Goal: Consume media (video, audio)

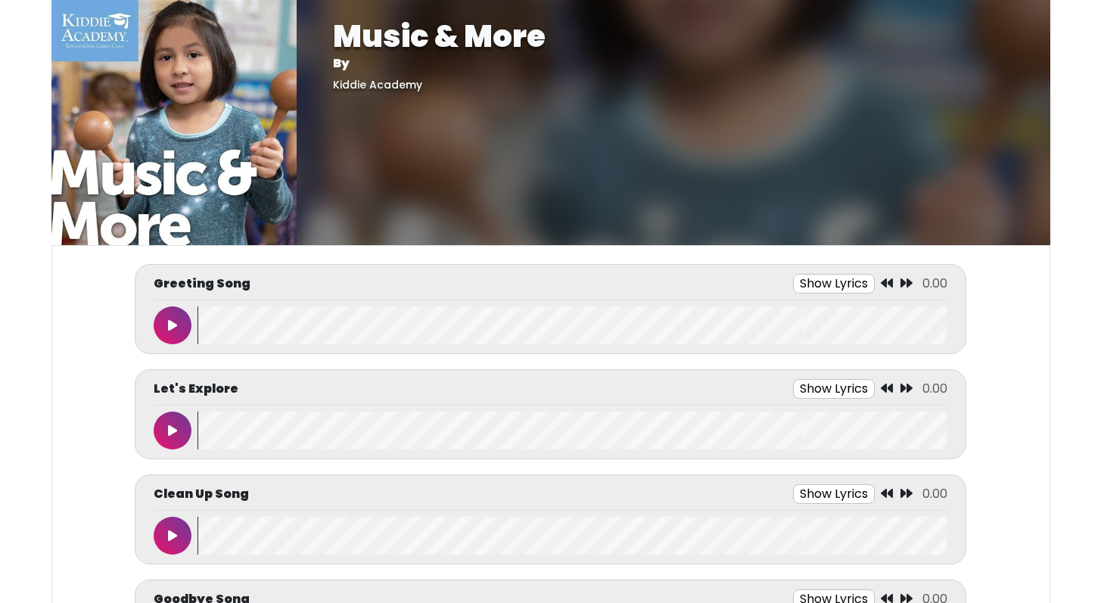
click at [188, 320] on button at bounding box center [173, 326] width 38 height 38
click at [297, 321] on wave at bounding box center [572, 326] width 749 height 38
click at [398, 327] on wave at bounding box center [572, 326] width 749 height 38
click at [500, 332] on wave at bounding box center [572, 326] width 749 height 38
click at [665, 320] on wave at bounding box center [572, 326] width 749 height 38
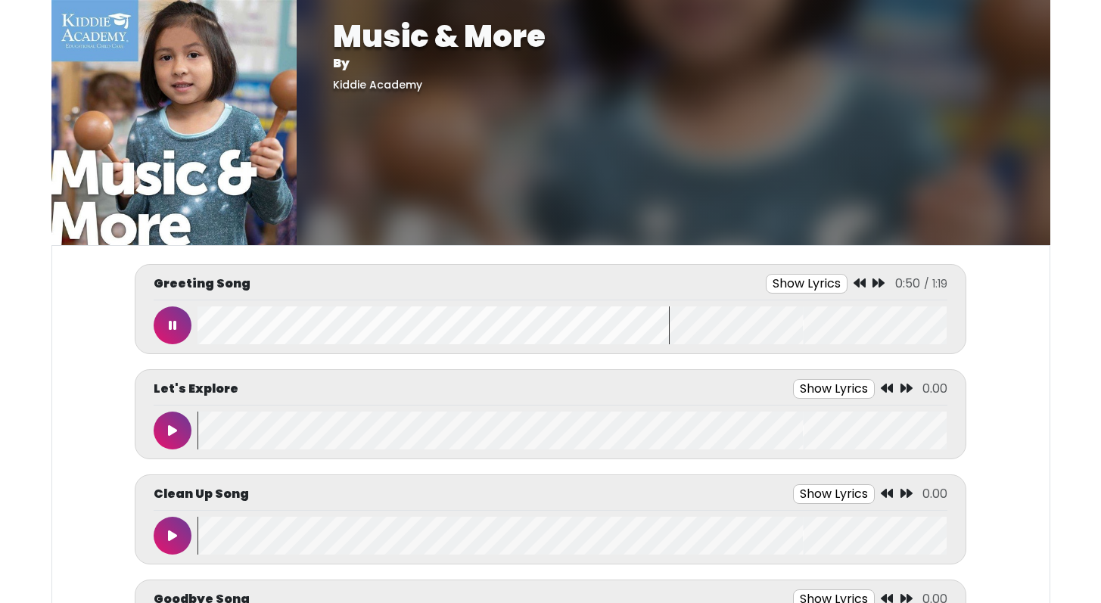
click at [747, 322] on wave at bounding box center [572, 326] width 749 height 38
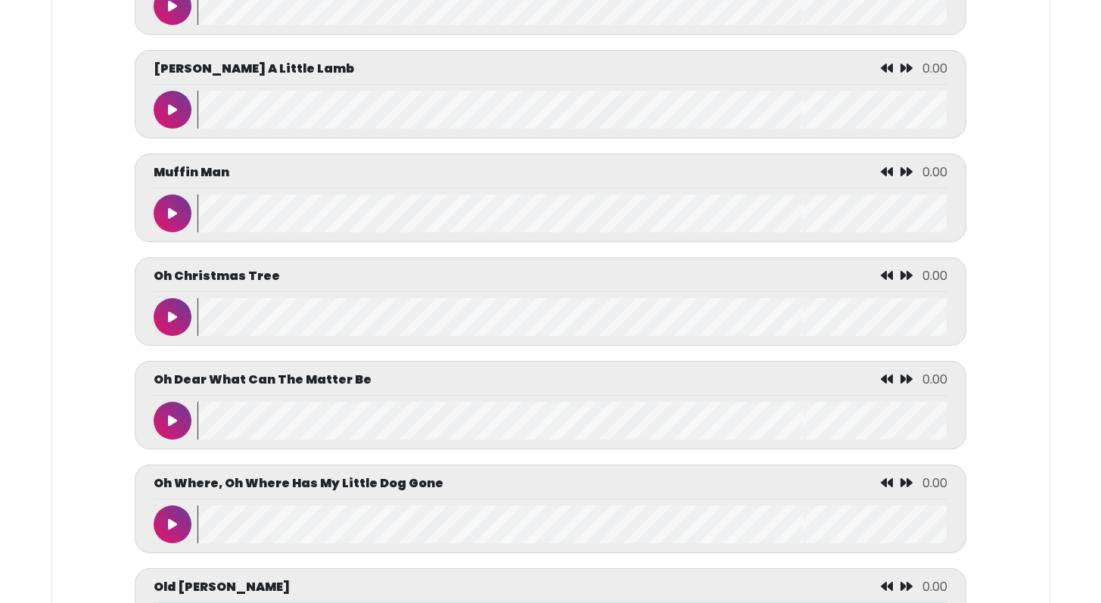
scroll to position [5037, 0]
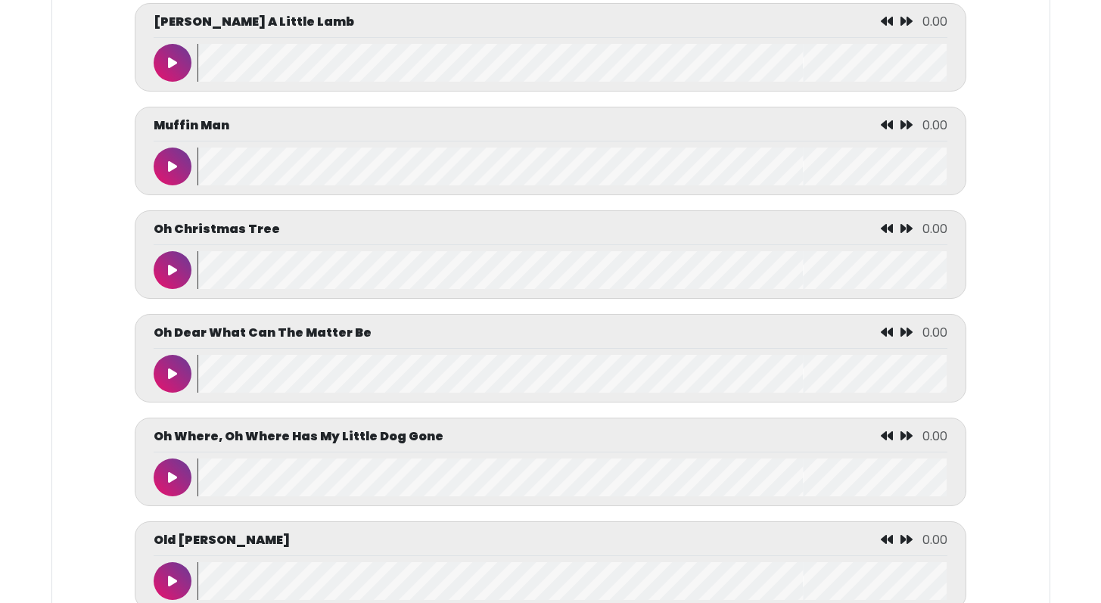
click at [373, 286] on wave at bounding box center [572, 270] width 749 height 38
click at [166, 289] on button at bounding box center [173, 270] width 38 height 38
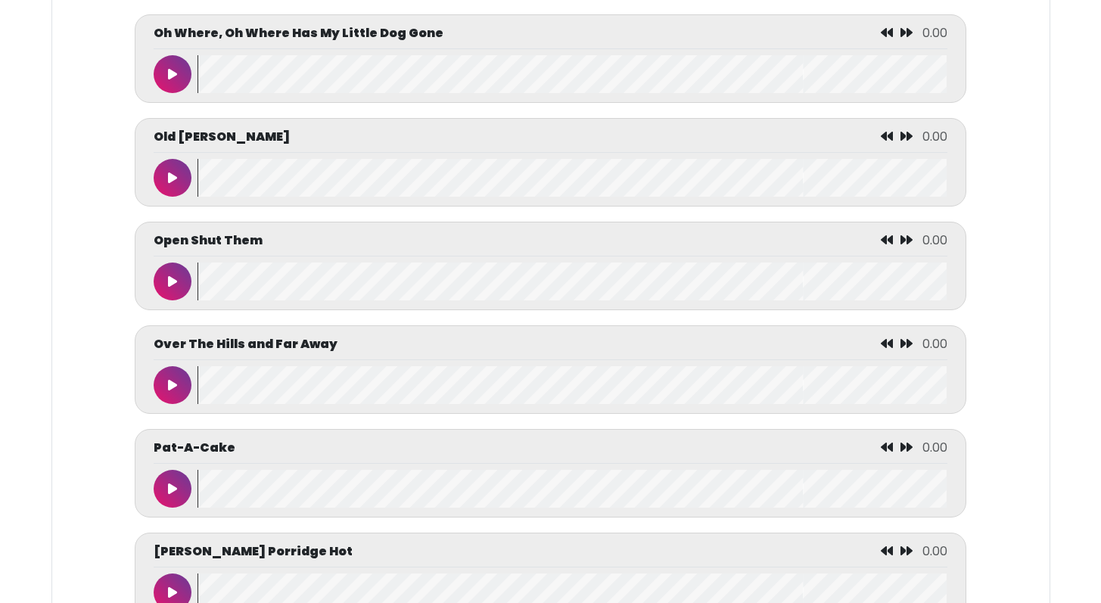
scroll to position [5504, 0]
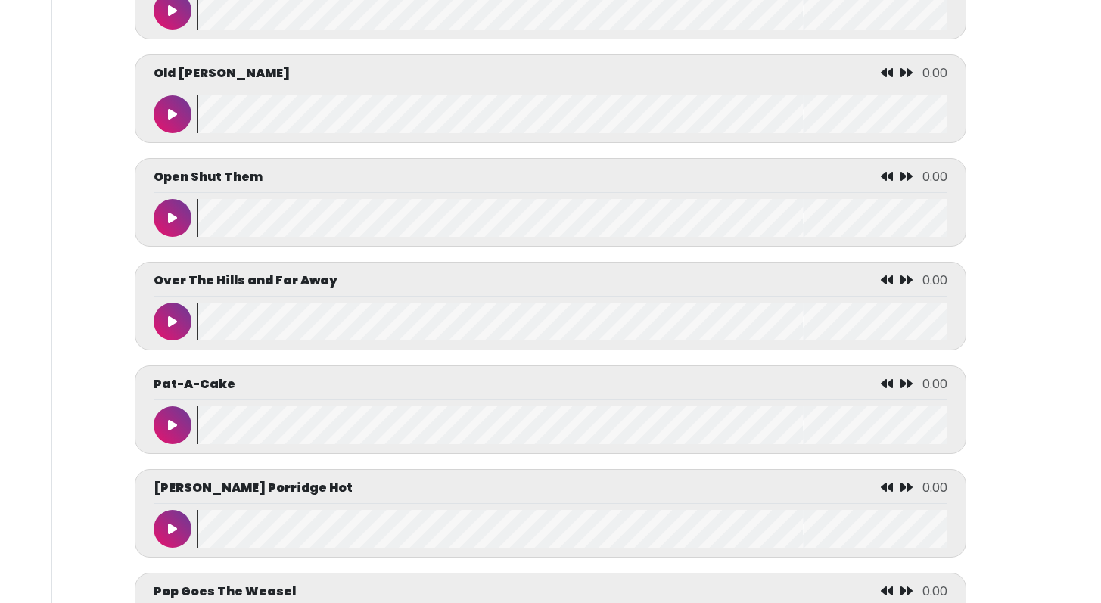
click at [162, 236] on button at bounding box center [173, 218] width 38 height 38
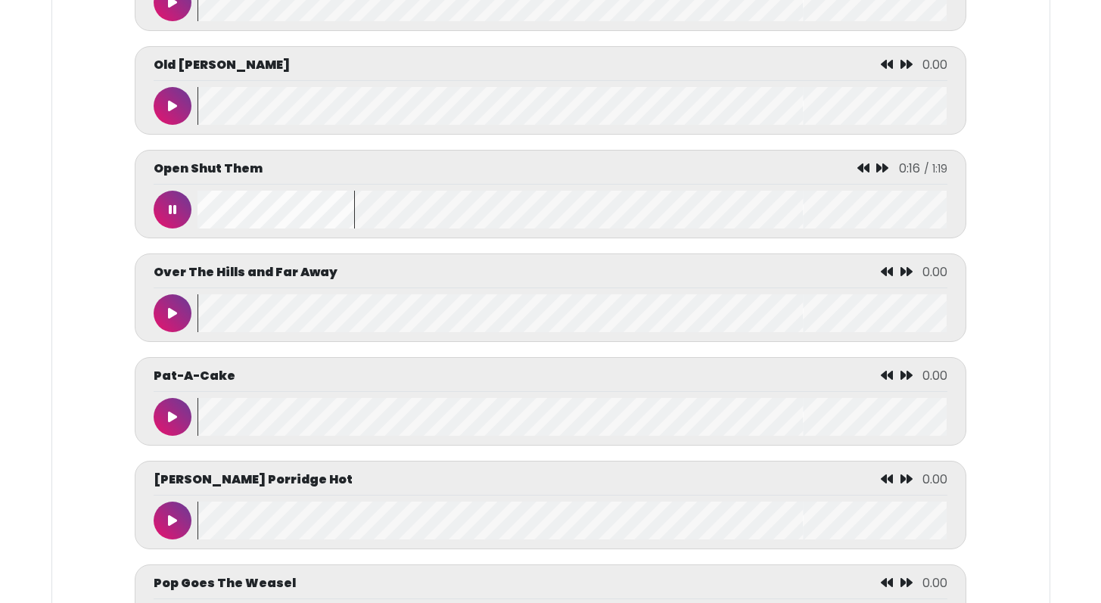
scroll to position [5470, 0]
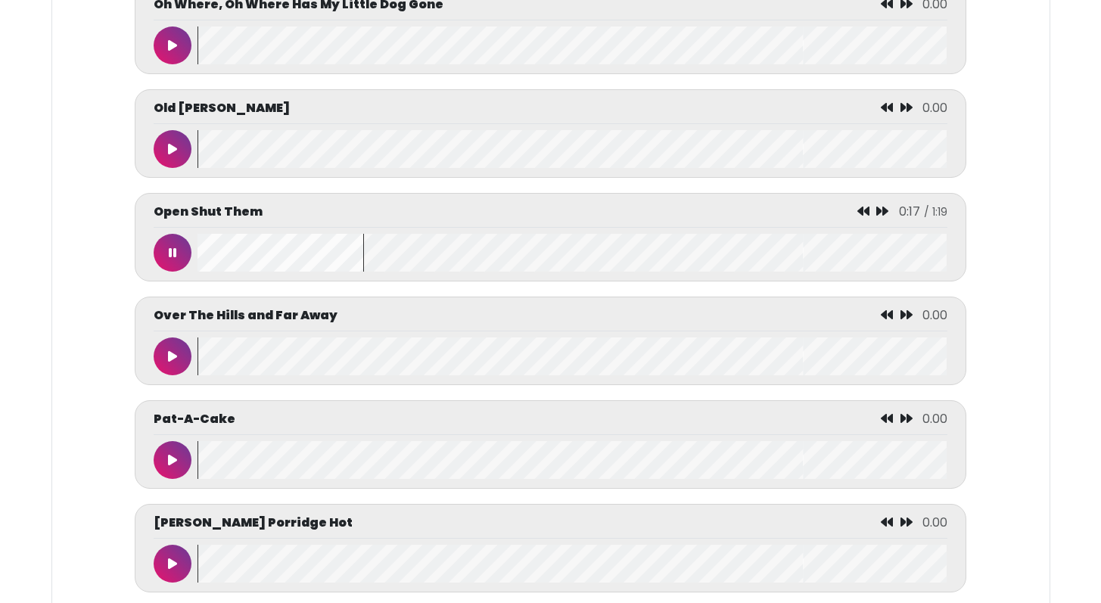
click at [517, 272] on wave at bounding box center [572, 253] width 749 height 38
click at [658, 263] on wave at bounding box center [572, 253] width 749 height 38
